Goal: Information Seeking & Learning: Learn about a topic

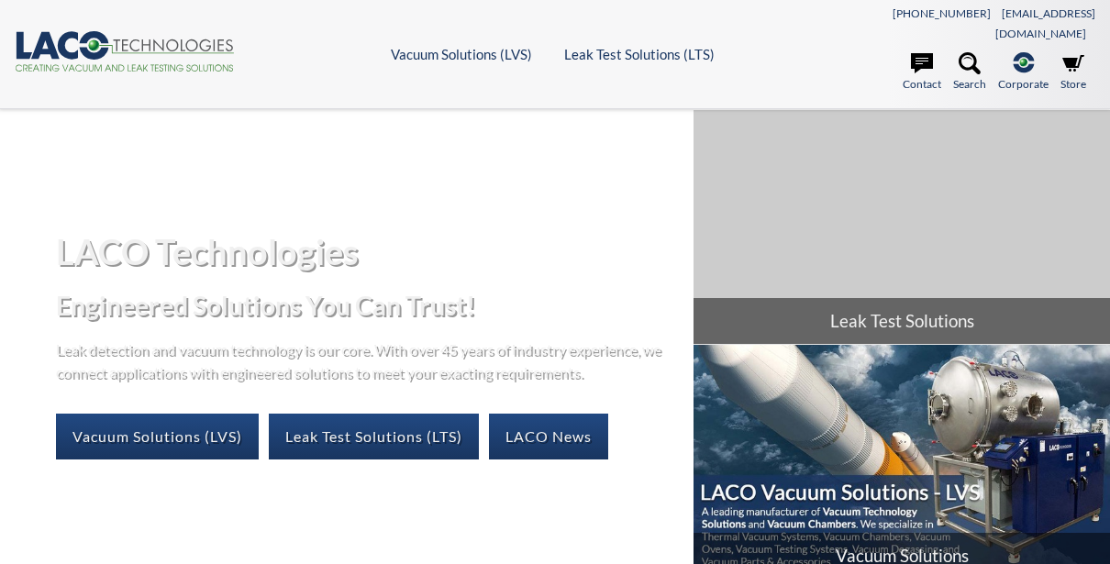
select select "Language Translate Widget"
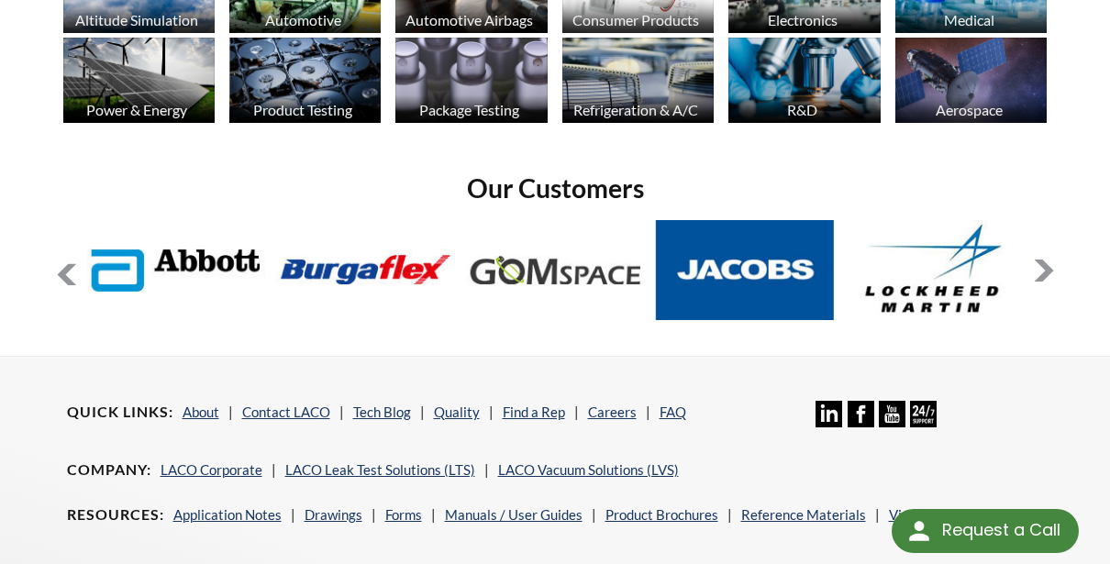
scroll to position [1314, 0]
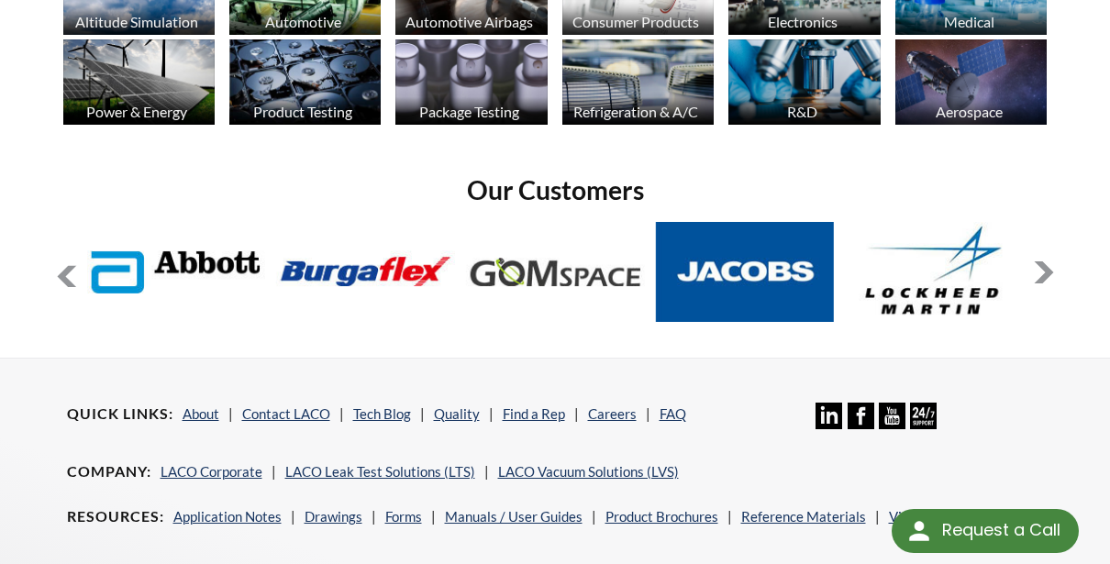
click at [1049, 261] on button at bounding box center [1044, 272] width 22 height 22
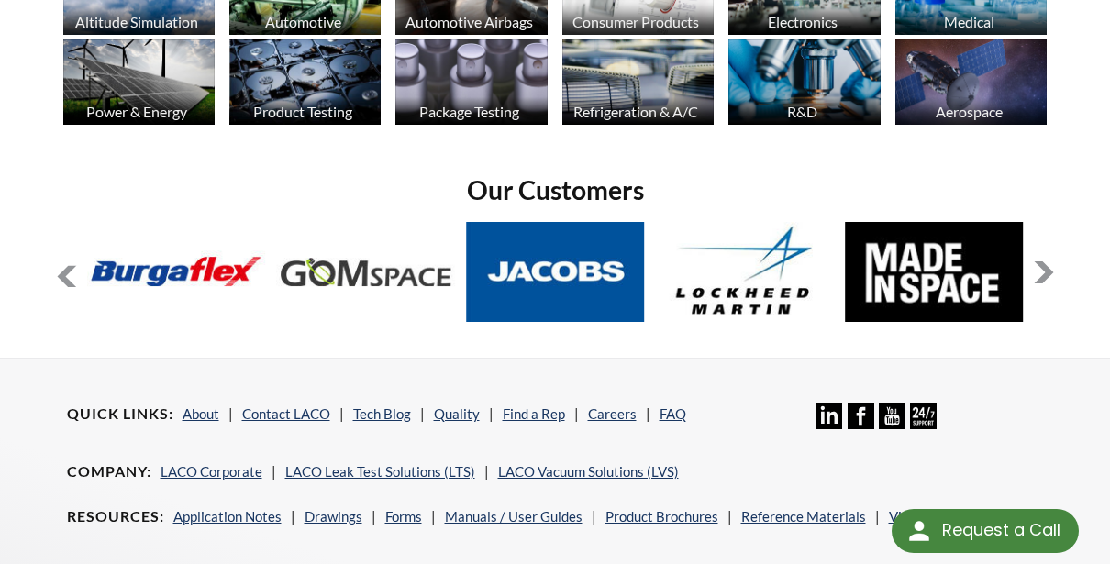
click at [1049, 261] on button at bounding box center [1044, 272] width 22 height 22
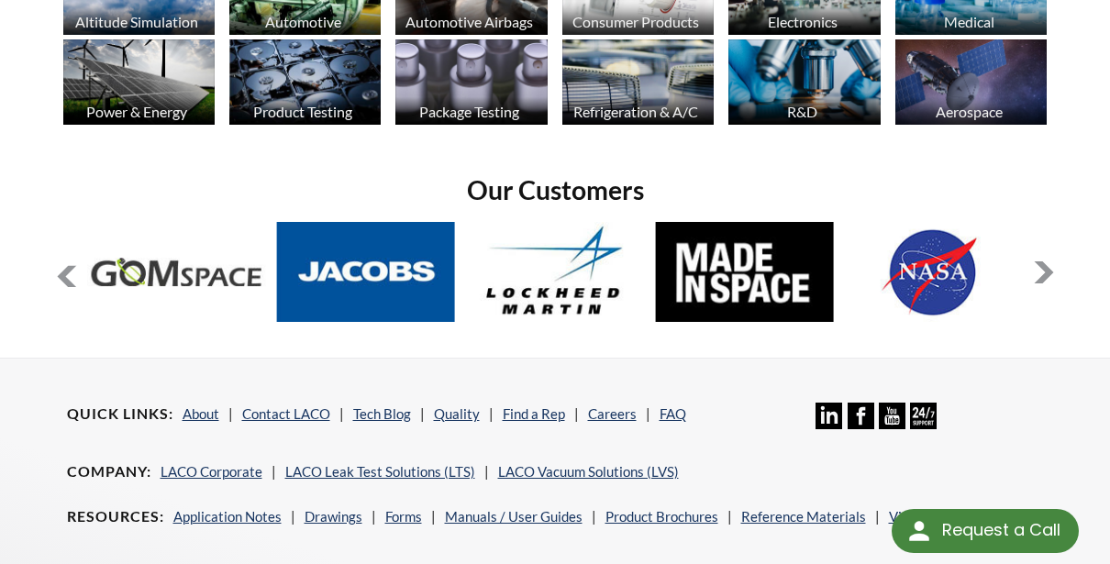
click at [1033, 261] on button at bounding box center [1044, 272] width 22 height 22
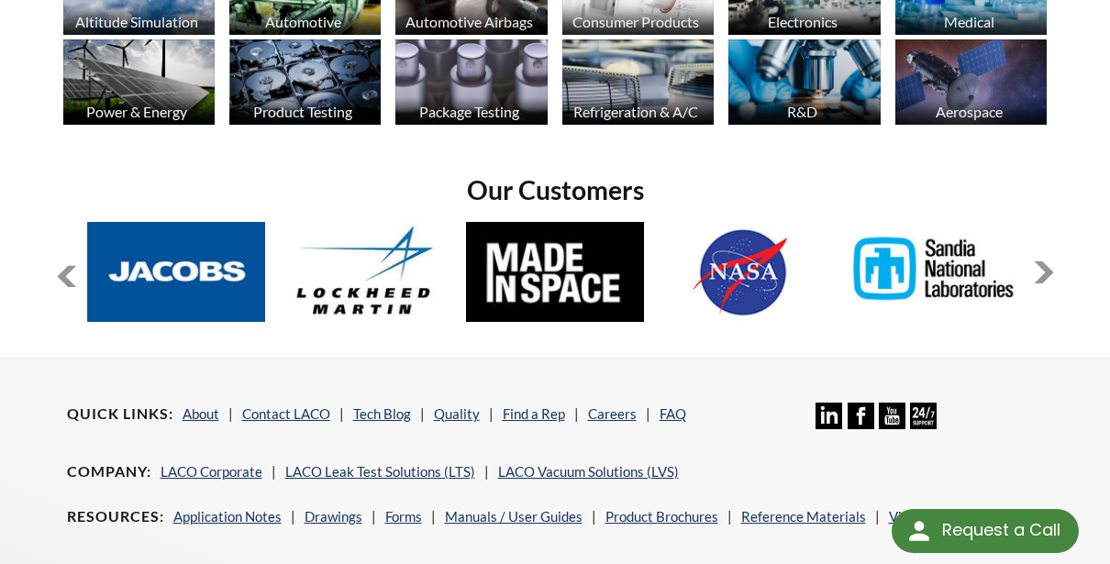
click at [1036, 261] on button at bounding box center [1044, 272] width 22 height 22
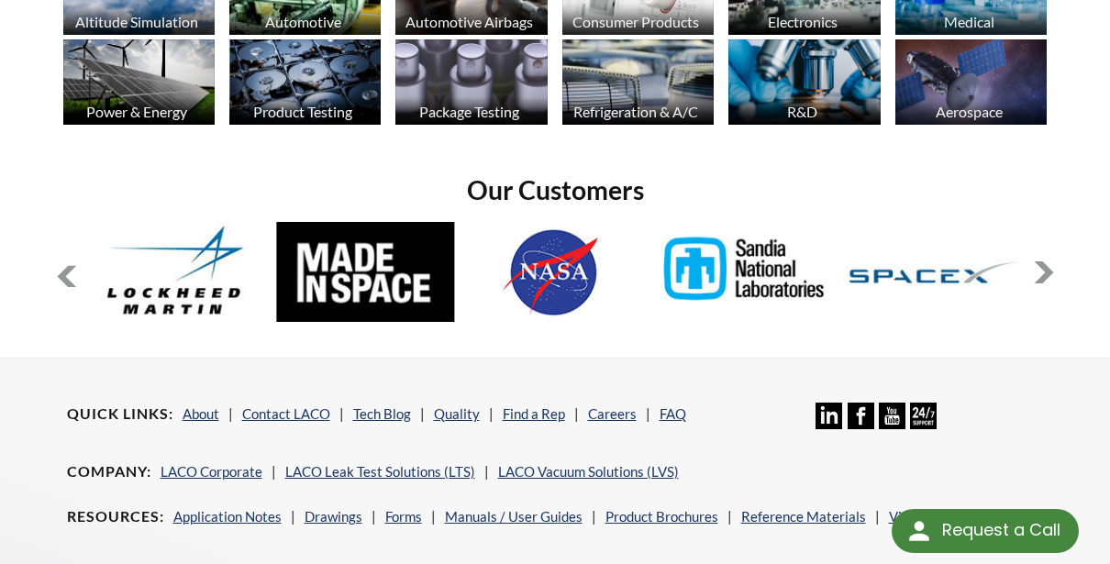
click at [1038, 261] on button at bounding box center [1044, 272] width 22 height 22
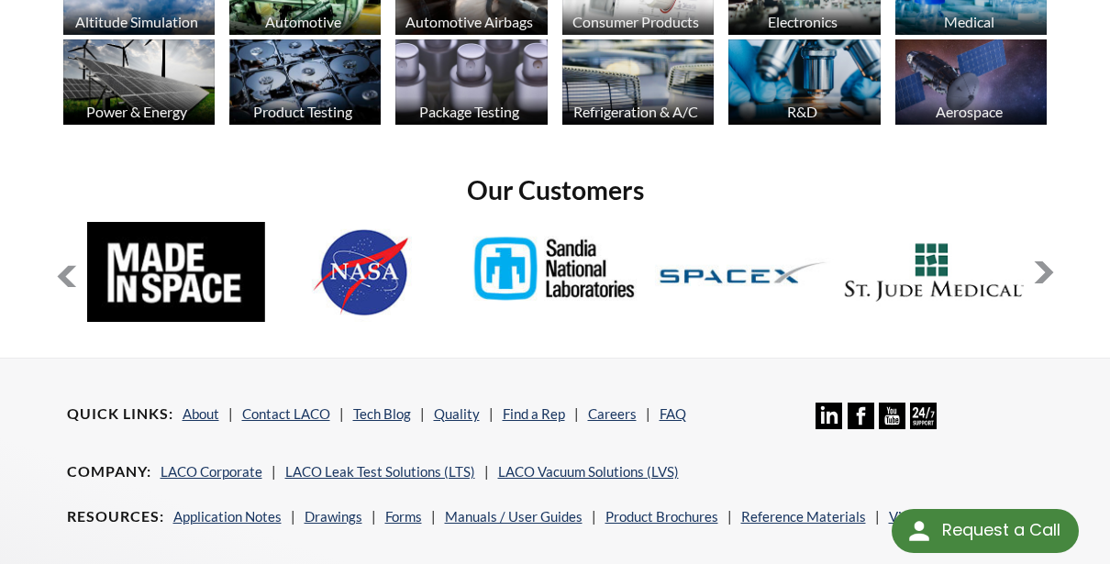
click at [1038, 261] on button at bounding box center [1044, 272] width 22 height 22
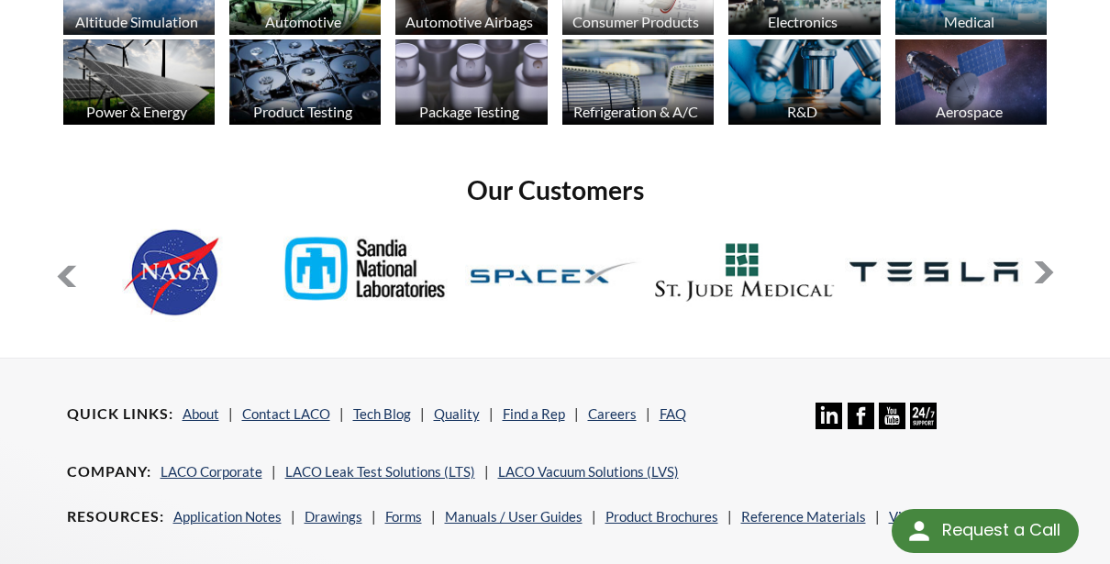
click at [1038, 261] on button at bounding box center [1044, 272] width 22 height 22
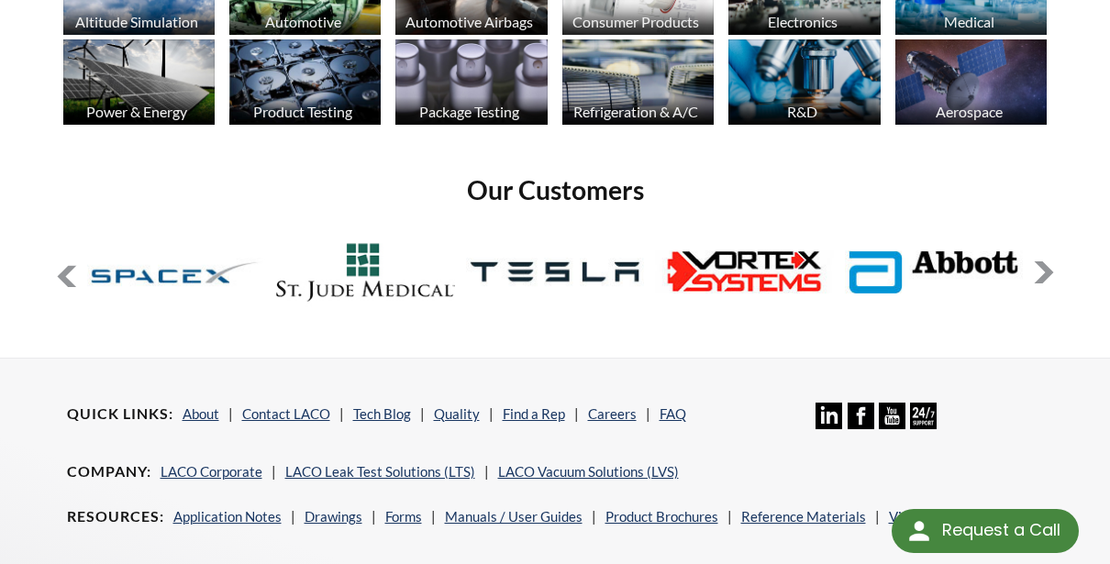
click at [1038, 261] on button at bounding box center [1044, 272] width 22 height 22
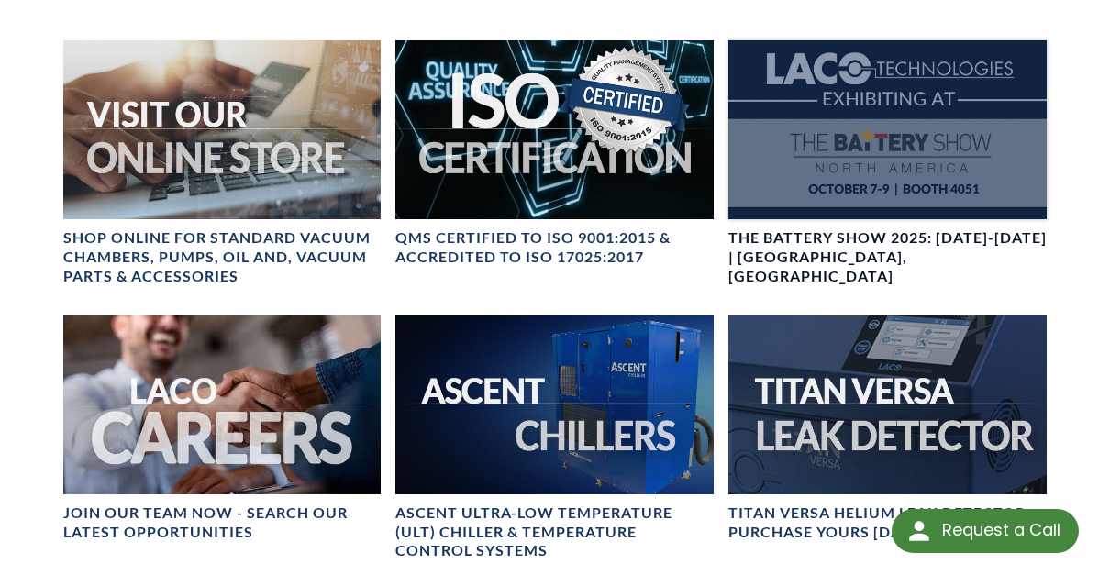
scroll to position [612, 0]
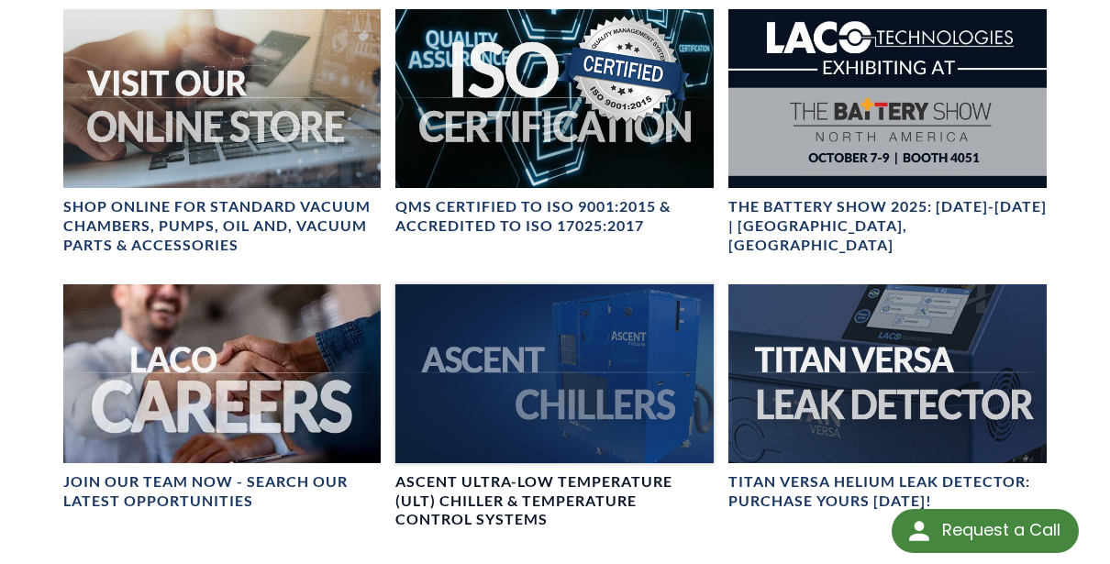
click at [468, 330] on div at bounding box center [554, 373] width 318 height 179
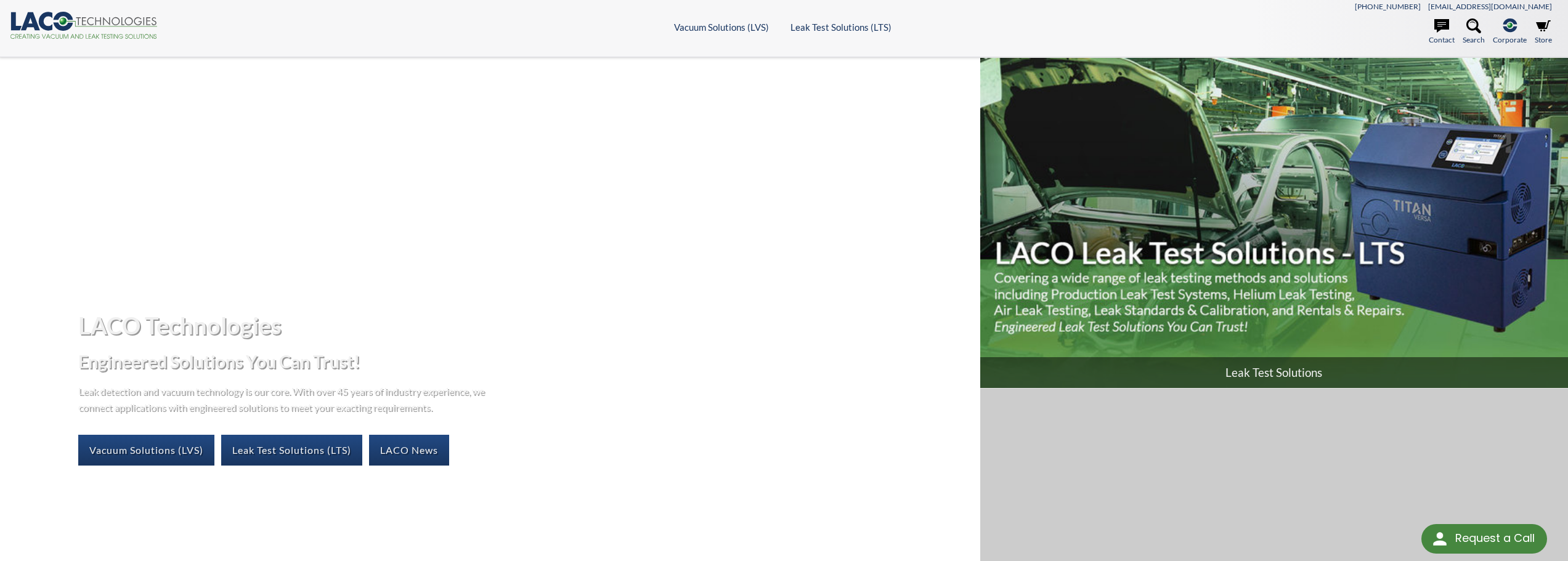
scroll to position [0, 0]
